Goal: Transaction & Acquisition: Purchase product/service

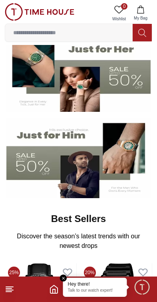
scroll to position [77, 0]
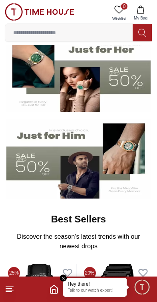
click at [32, 162] on img at bounding box center [78, 159] width 144 height 80
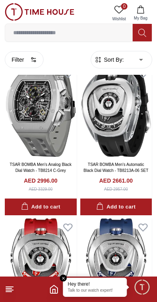
scroll to position [206, 0]
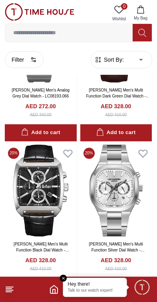
scroll to position [2713, 0]
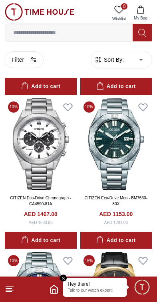
scroll to position [3226, 0]
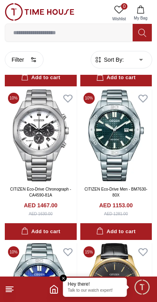
click at [95, 165] on img at bounding box center [116, 136] width 72 height 92
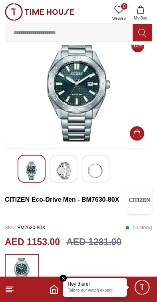
click at [64, 186] on div at bounding box center [78, 170] width 147 height 31
click at [61, 166] on img at bounding box center [63, 171] width 14 height 18
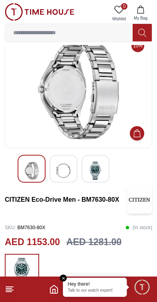
click at [88, 169] on img at bounding box center [95, 171] width 14 height 18
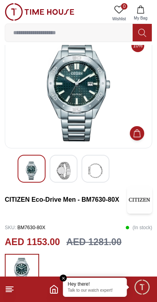
click at [57, 168] on img at bounding box center [63, 171] width 14 height 18
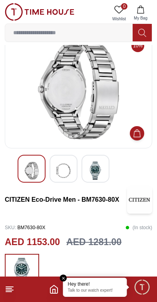
click at [24, 167] on img at bounding box center [31, 171] width 14 height 18
click at [29, 158] on div at bounding box center [32, 169] width 28 height 28
click at [20, 168] on div at bounding box center [32, 169] width 28 height 28
click at [58, 178] on img at bounding box center [63, 171] width 14 height 18
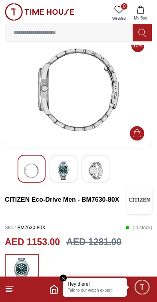
click at [93, 170] on img at bounding box center [95, 171] width 14 height 18
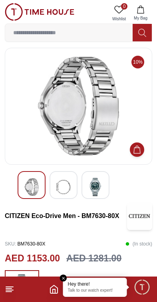
scroll to position [0, 0]
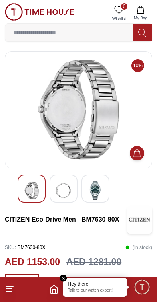
click at [59, 184] on img at bounding box center [63, 191] width 14 height 18
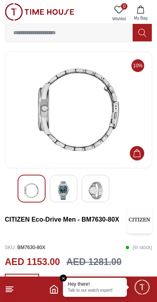
click at [90, 190] on img at bounding box center [95, 191] width 14 height 18
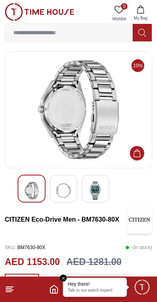
click at [59, 194] on img at bounding box center [63, 191] width 14 height 18
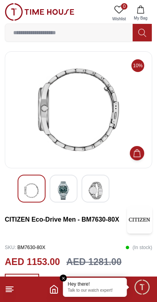
click at [16, 183] on div at bounding box center [78, 190] width 147 height 31
click at [19, 186] on div at bounding box center [32, 189] width 28 height 28
click at [29, 185] on img at bounding box center [31, 191] width 14 height 18
click at [65, 189] on img at bounding box center [63, 191] width 14 height 18
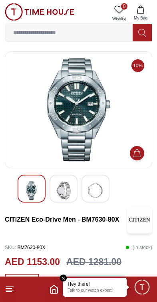
click at [91, 190] on img at bounding box center [95, 191] width 14 height 18
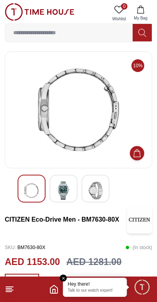
click at [57, 188] on img at bounding box center [63, 191] width 14 height 18
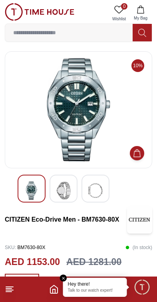
click at [19, 183] on div at bounding box center [32, 189] width 28 height 28
